Goal: Transaction & Acquisition: Purchase product/service

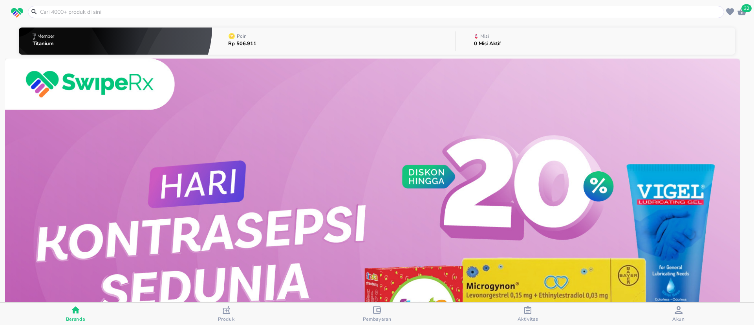
click at [242, 317] on span "Produk" at bounding box center [226, 314] width 146 height 16
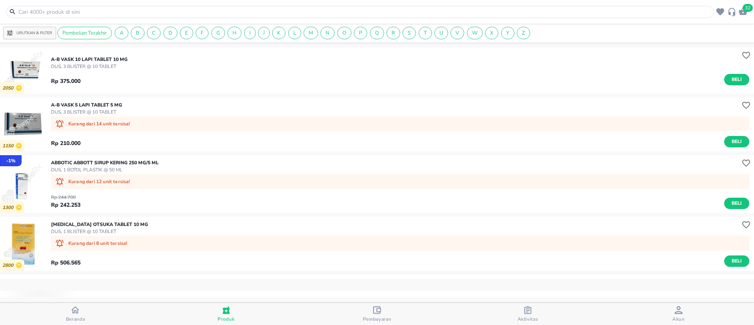
click at [208, 15] on input "text" at bounding box center [365, 12] width 695 height 8
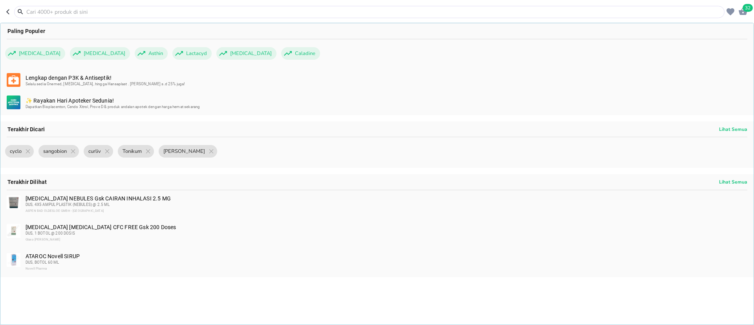
paste input "[PERSON_NAME] DENTURE CLEANSER"
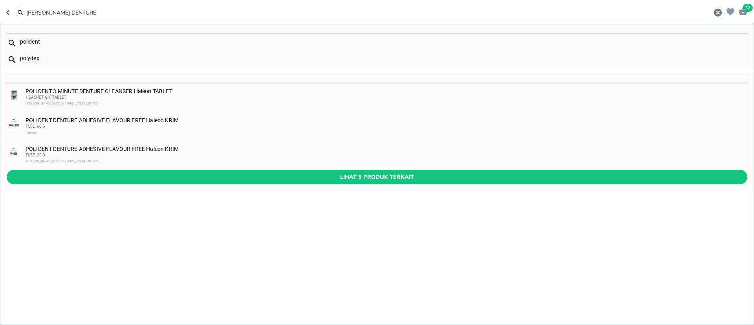
type input "[PERSON_NAME] DENTURE"
click at [133, 90] on div "POLIDENT 3 MINUTE DENTURE CLEANSER Haleon TABLET 1 SACHET @ 6 TABLET [PERSON_NA…" at bounding box center [386, 97] width 721 height 19
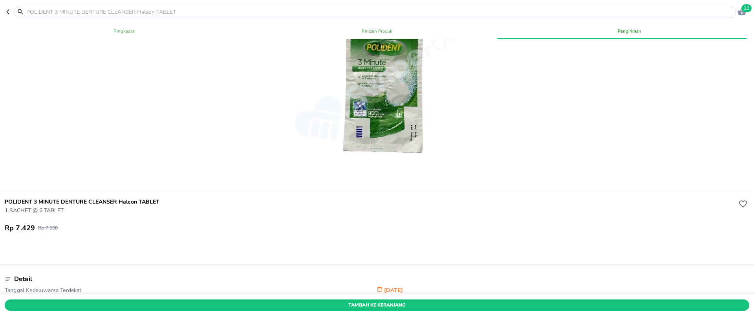
scroll to position [59, 0]
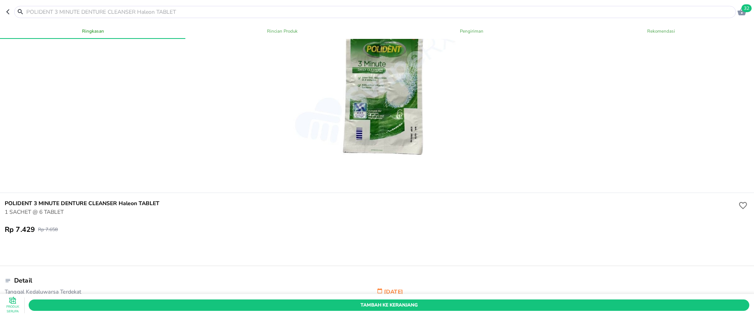
click at [214, 18] on header "32" at bounding box center [377, 12] width 754 height 24
click at [212, 8] on input "text" at bounding box center [380, 12] width 708 height 8
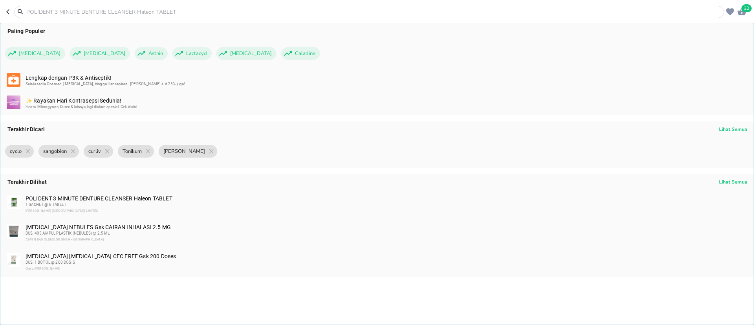
paste input "[PERSON_NAME] BABY LOTION"
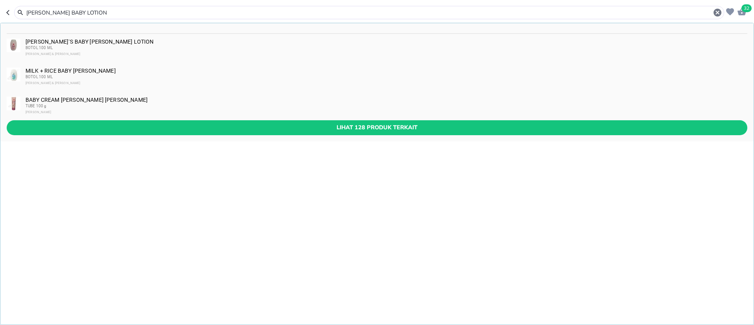
type input "[PERSON_NAME] BABY LOTION"
click at [106, 40] on div "[PERSON_NAME]`S BABY [PERSON_NAME] LOTION BOTOL 100 [PERSON_NAME] & [PERSON_NAM…" at bounding box center [386, 47] width 721 height 19
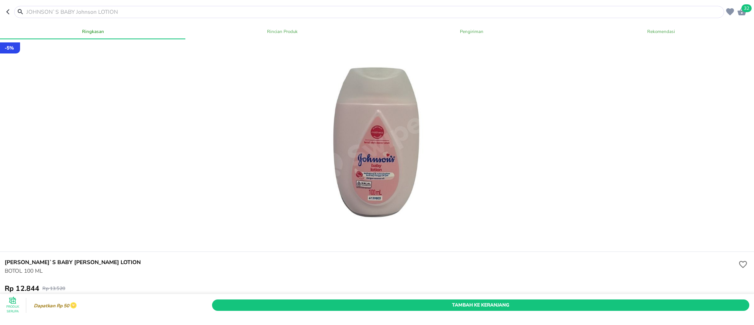
click at [230, 11] on input "text" at bounding box center [374, 12] width 697 height 8
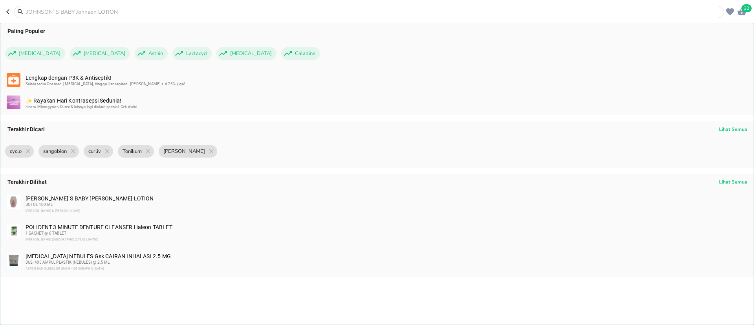
paste input "BEBIO ESSENTIAL OI"
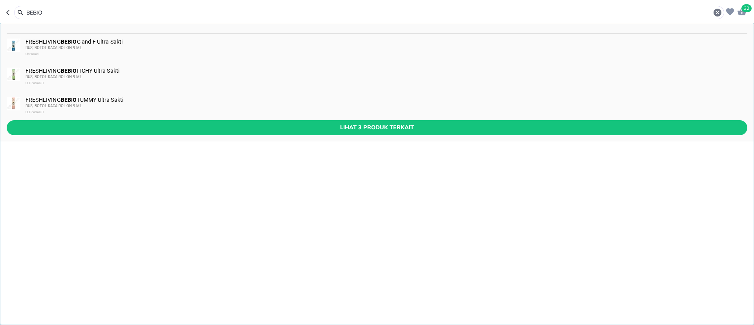
type input "BEBIO"
click at [104, 72] on div "FRESHLIVING BEBIO ITCHY Ultra Sakti DUS, BOTOL KACA ROL ON 9 ML ULTRASAKTI" at bounding box center [386, 77] width 721 height 19
